Goal: Find specific page/section: Find specific page/section

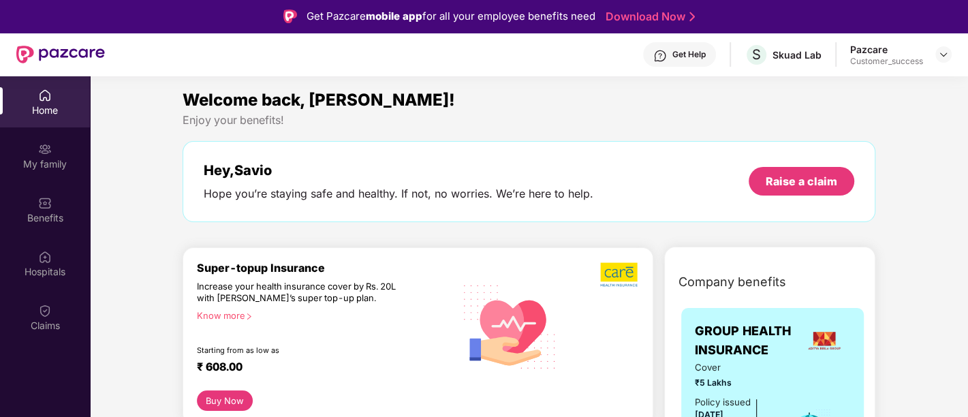
scroll to position [806, 0]
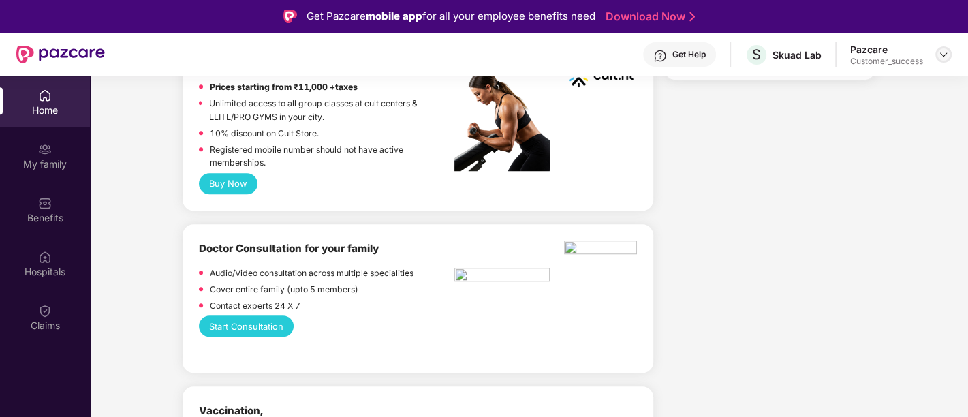
click at [939, 57] on img at bounding box center [943, 54] width 11 height 11
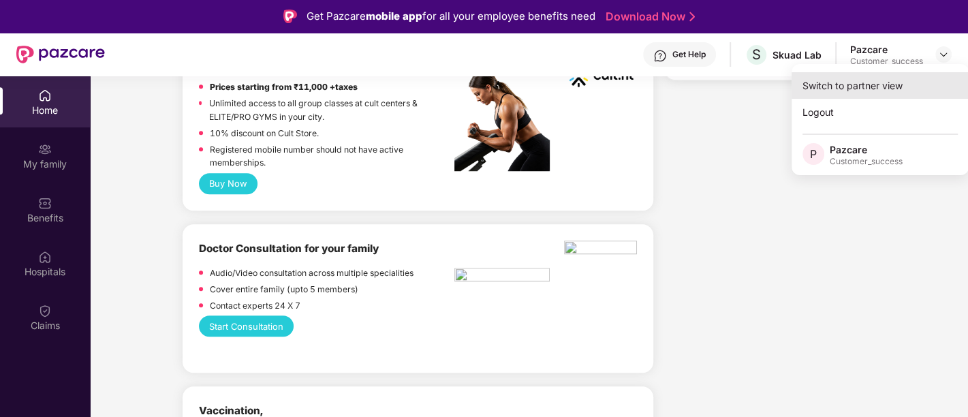
click at [904, 82] on div "Switch to partner view" at bounding box center [879, 85] width 177 height 27
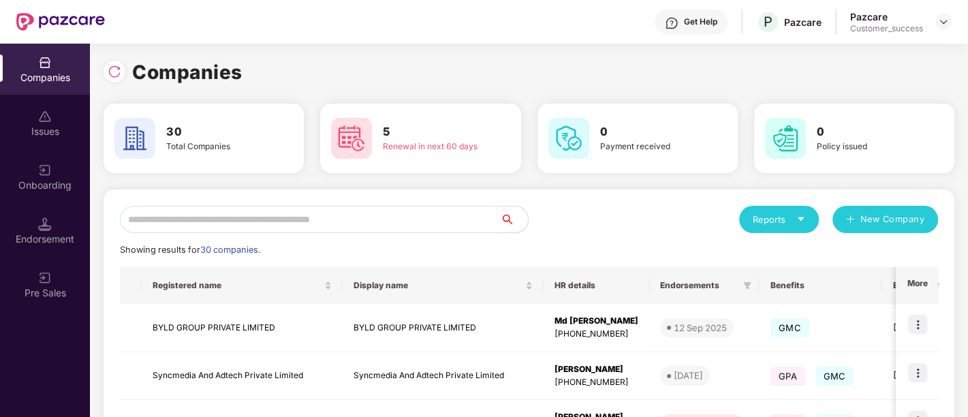
click at [373, 212] on input "text" at bounding box center [310, 219] width 381 height 27
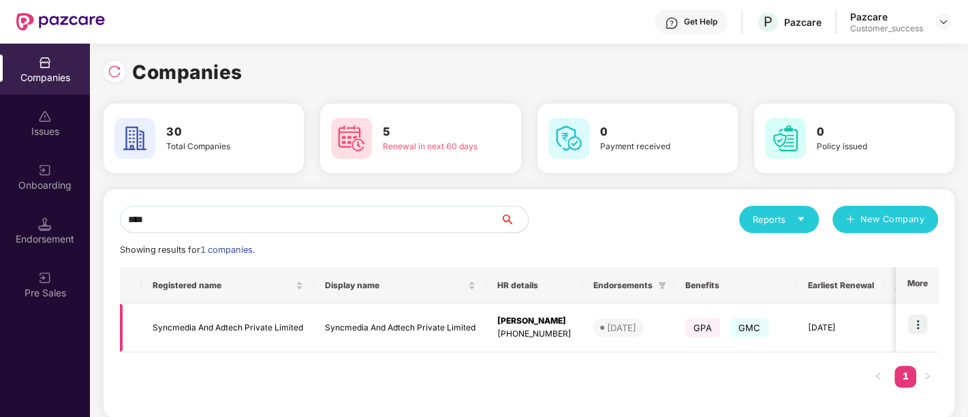
type input "****"
click at [923, 321] on img at bounding box center [917, 324] width 19 height 19
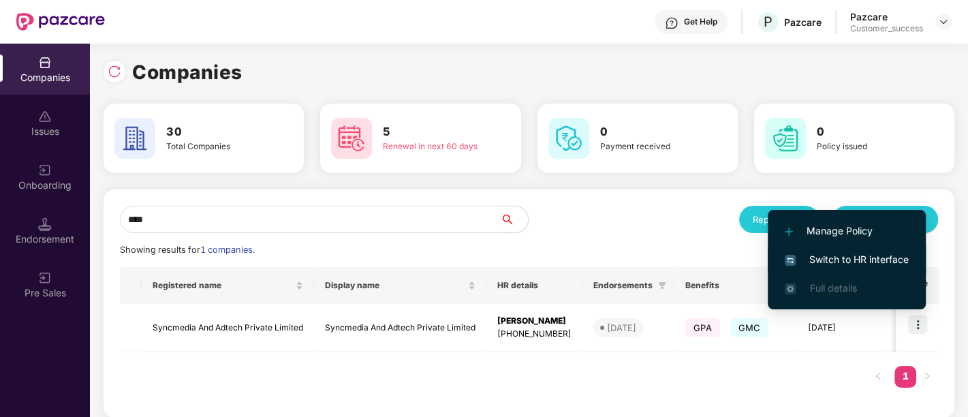
click at [836, 252] on span "Switch to HR interface" at bounding box center [846, 259] width 124 height 15
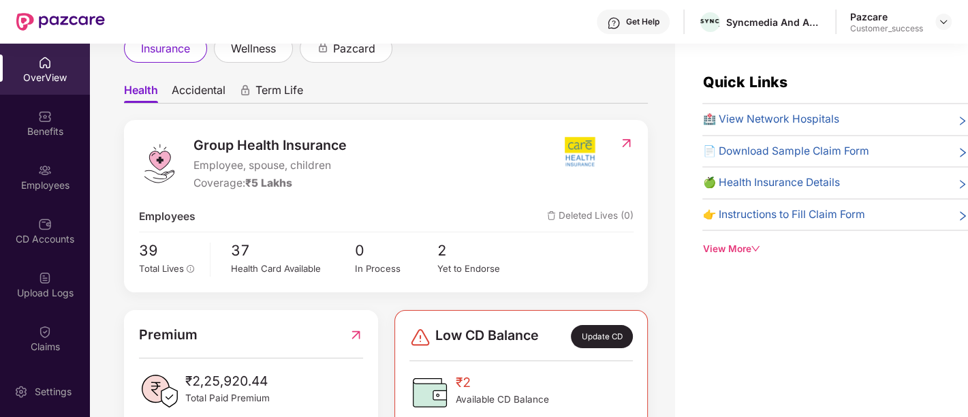
scroll to position [130, 0]
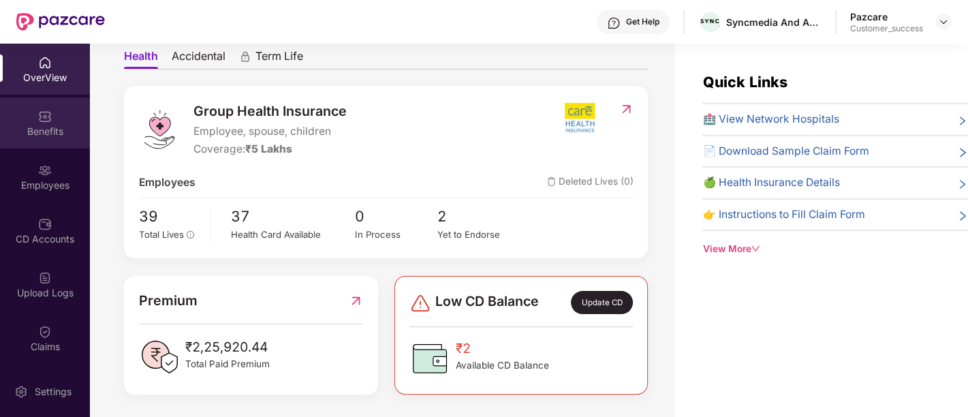
click at [37, 125] on div "Benefits" at bounding box center [45, 132] width 90 height 14
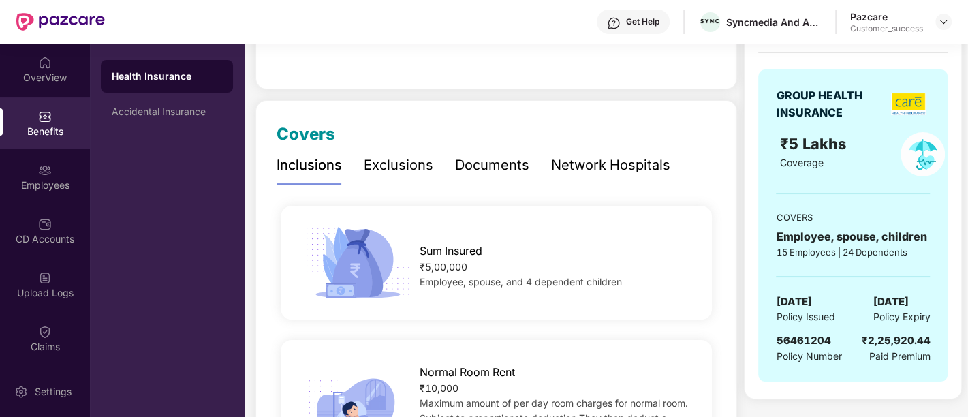
scroll to position [121, 0]
click at [497, 167] on div "Documents" at bounding box center [492, 165] width 74 height 21
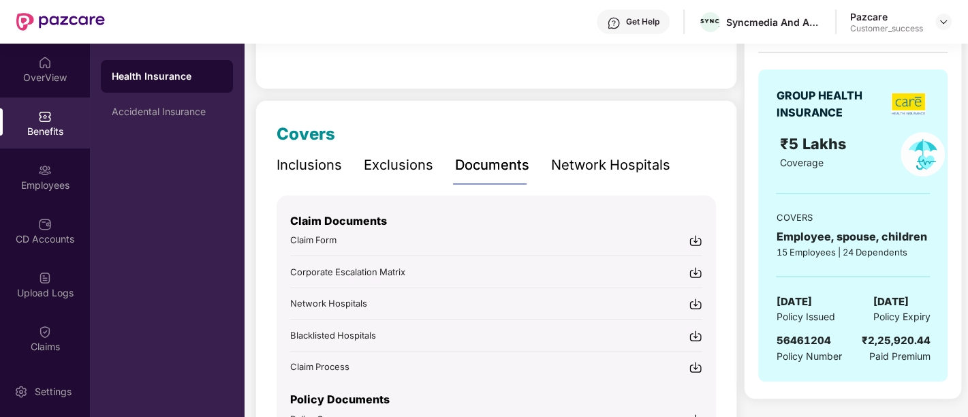
scroll to position [218, 0]
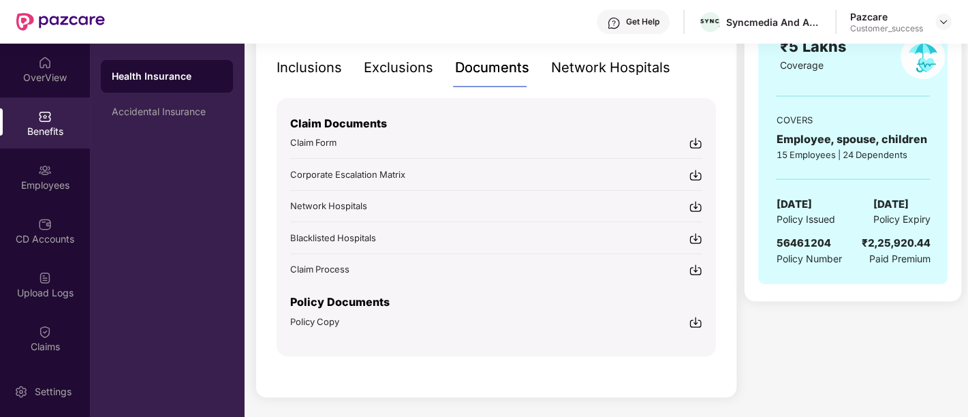
click at [697, 318] on img at bounding box center [695, 322] width 14 height 14
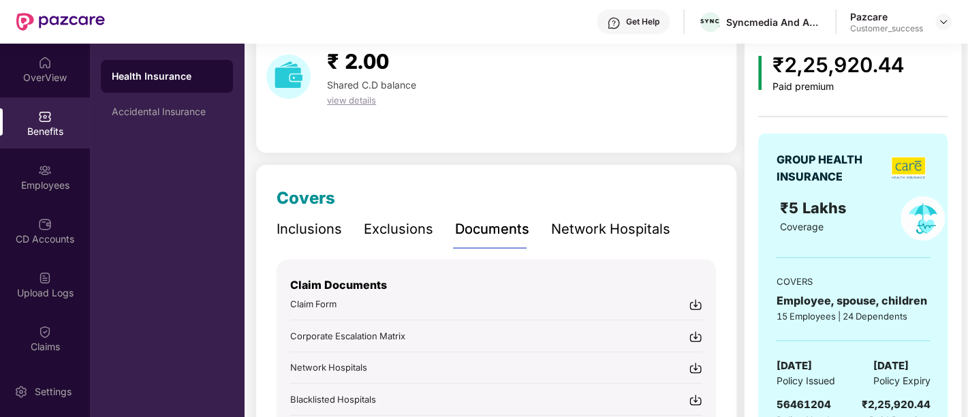
scroll to position [9, 0]
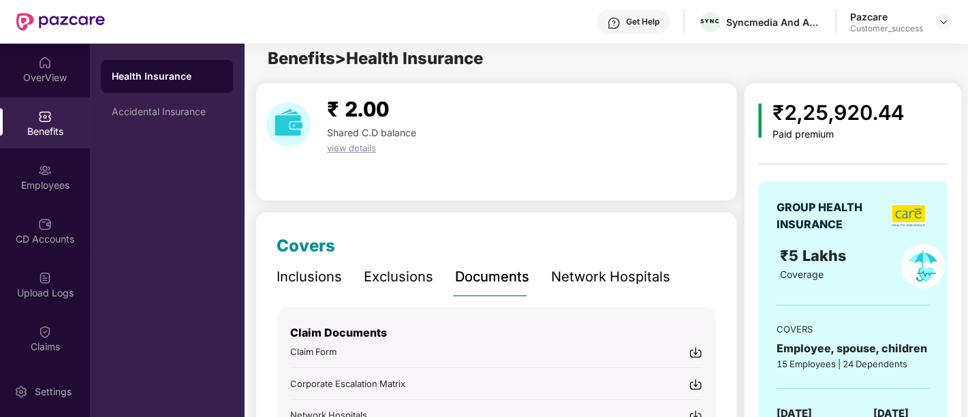
click at [286, 277] on div "Inclusions" at bounding box center [308, 276] width 65 height 21
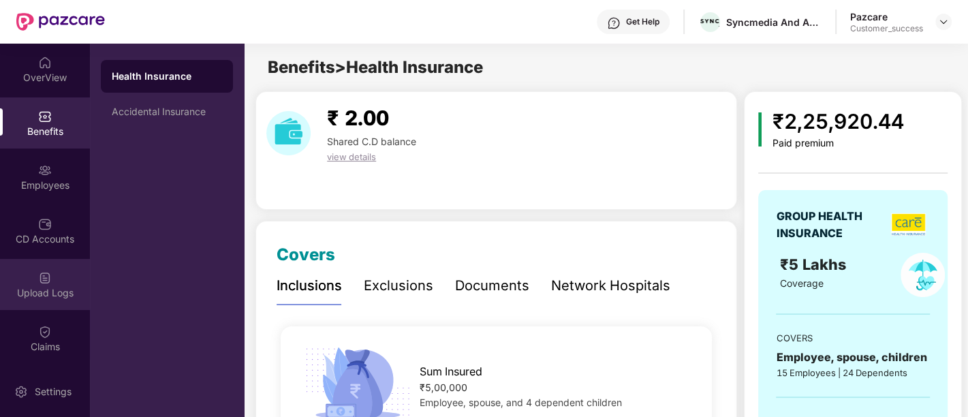
scroll to position [107, 0]
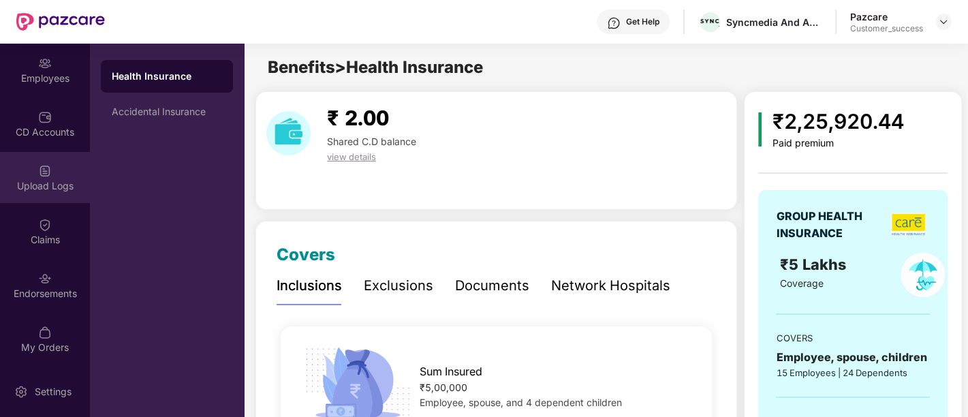
click at [56, 194] on div "Upload Logs" at bounding box center [45, 177] width 90 height 51
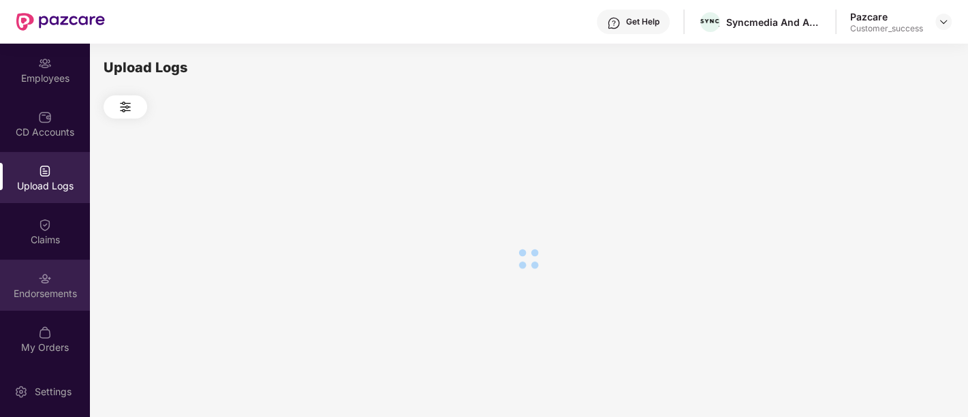
click at [46, 277] on img at bounding box center [45, 279] width 14 height 14
